Goal: Transaction & Acquisition: Download file/media

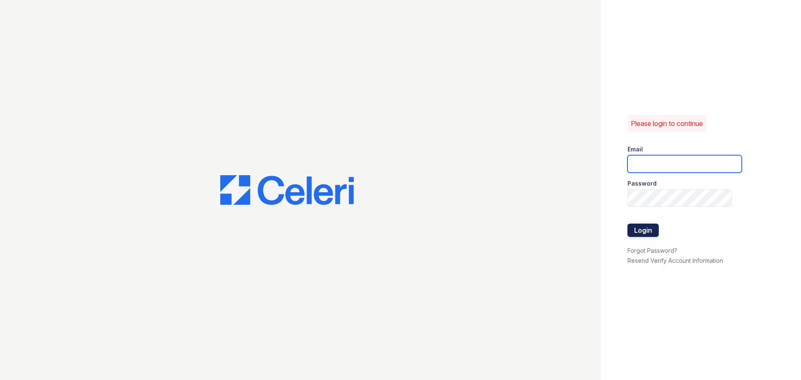
type input "ashaw@trinity-pm.com"
click at [632, 229] on button "Login" at bounding box center [642, 230] width 31 height 13
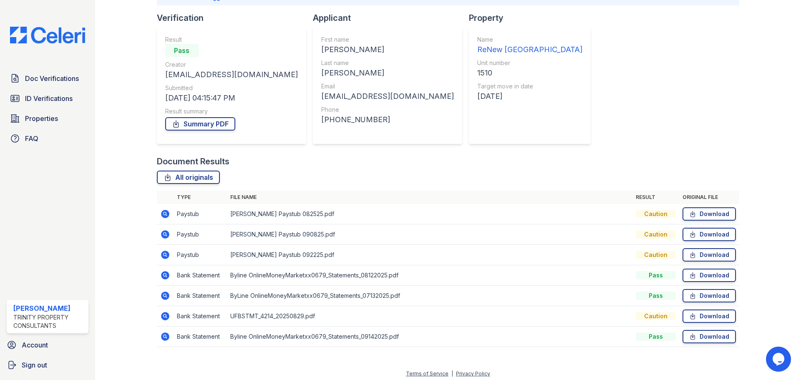
scroll to position [77, 0]
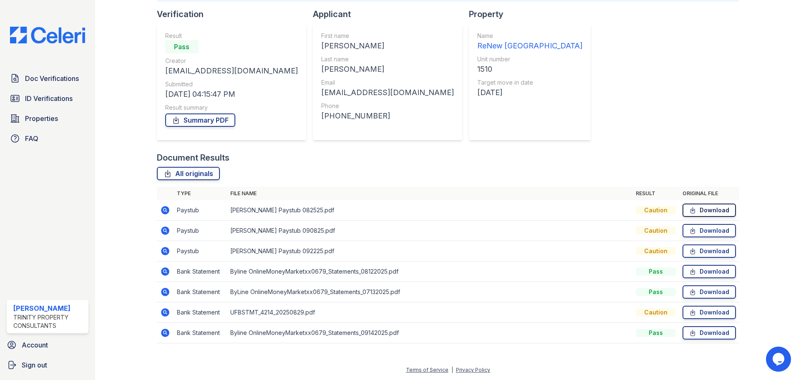
click at [717, 209] on link "Download" at bounding box center [708, 210] width 53 height 13
click at [697, 232] on link "Download" at bounding box center [708, 230] width 53 height 13
click at [704, 254] on link "Download" at bounding box center [708, 250] width 53 height 13
click at [700, 312] on link "Download" at bounding box center [708, 312] width 53 height 13
click at [694, 212] on link "Download" at bounding box center [708, 210] width 53 height 13
